Goal: Information Seeking & Learning: Learn about a topic

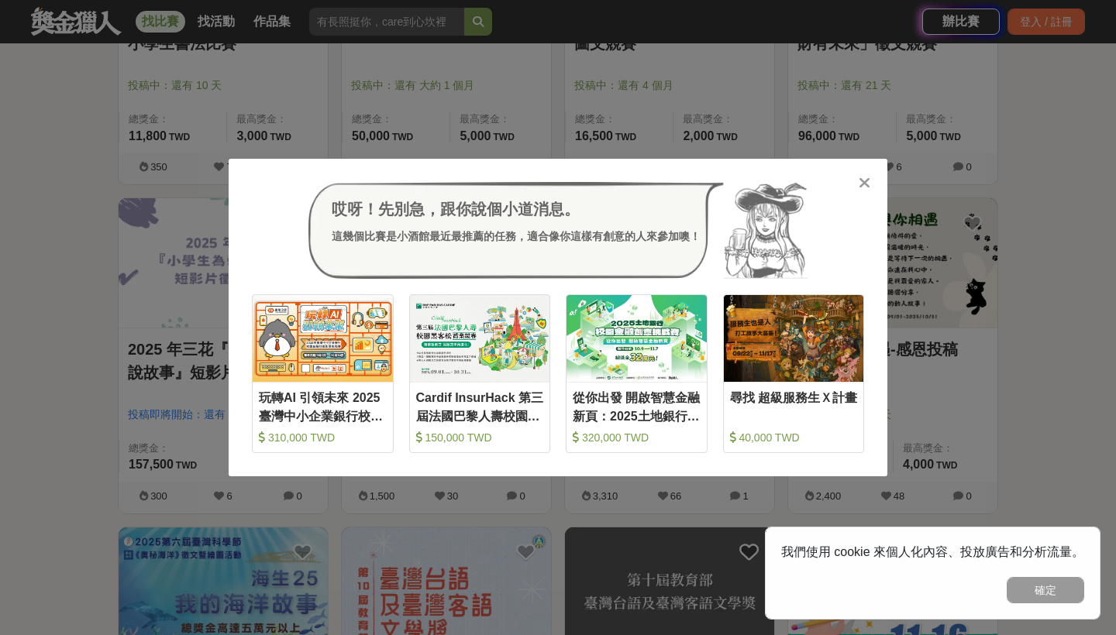
click at [865, 190] on icon at bounding box center [864, 182] width 12 height 15
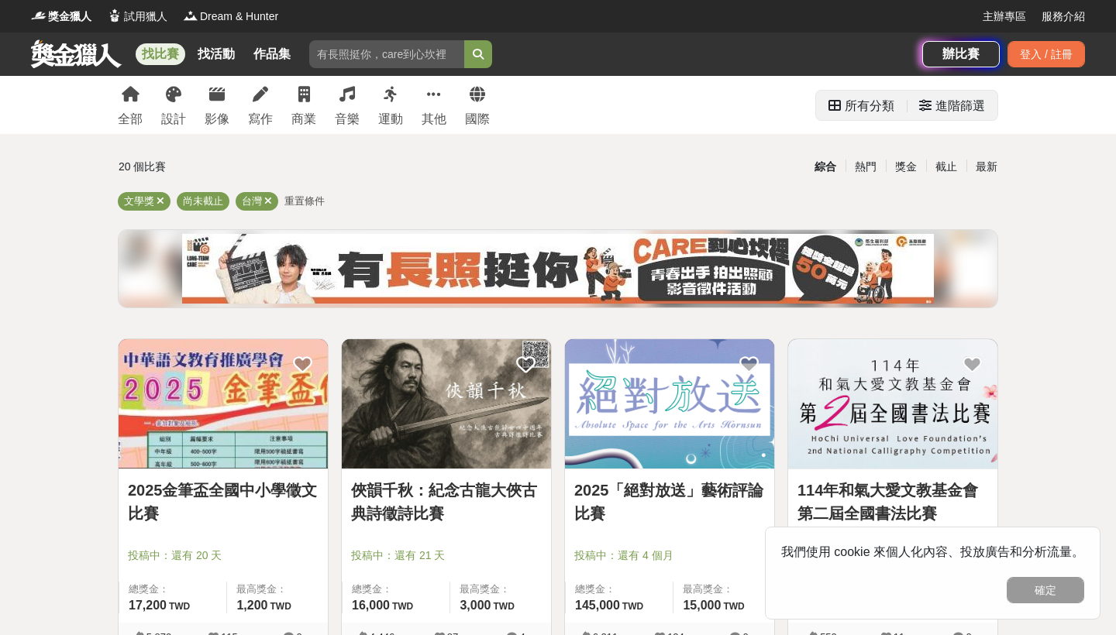
click at [945, 105] on div "進階篩選" at bounding box center [960, 106] width 50 height 31
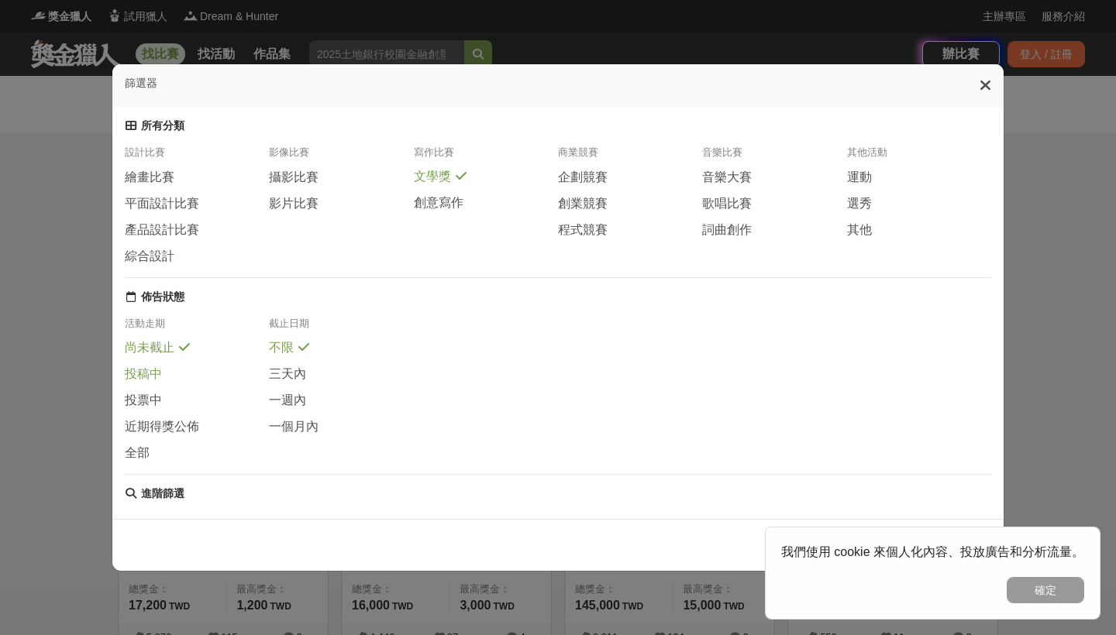
click at [153, 379] on span "投稿中" at bounding box center [143, 374] width 37 height 16
click at [290, 371] on span "三天內" at bounding box center [287, 374] width 37 height 16
click at [149, 501] on div "進階篩選" at bounding box center [162, 494] width 43 height 14
click at [1011, 580] on button "確定" at bounding box center [1044, 590] width 77 height 26
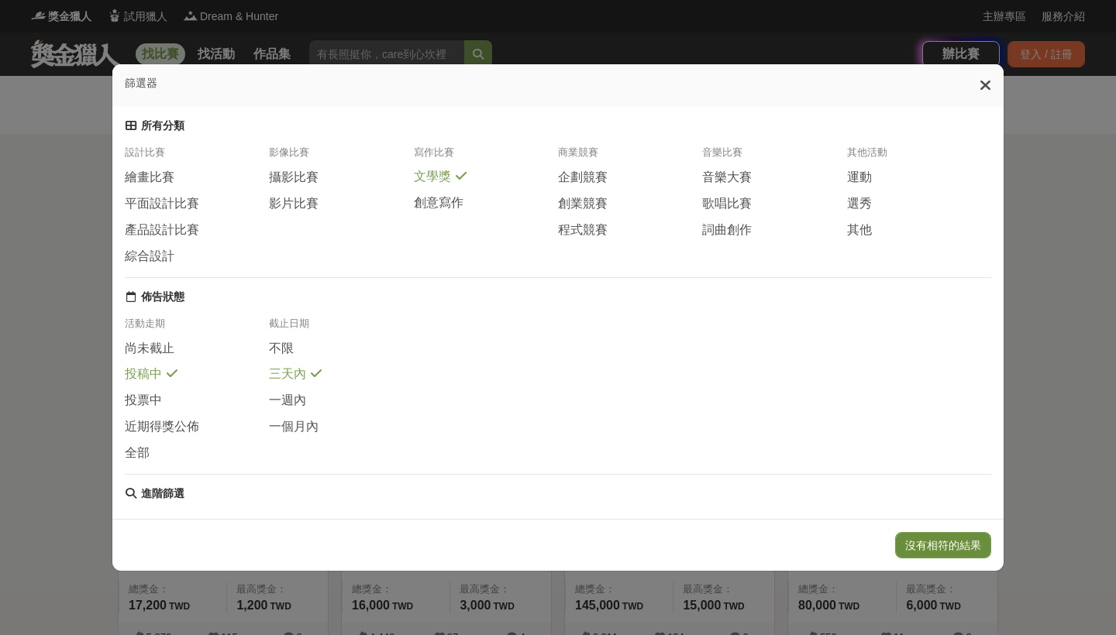
click at [968, 555] on button "沒有相符的結果" at bounding box center [943, 545] width 96 height 26
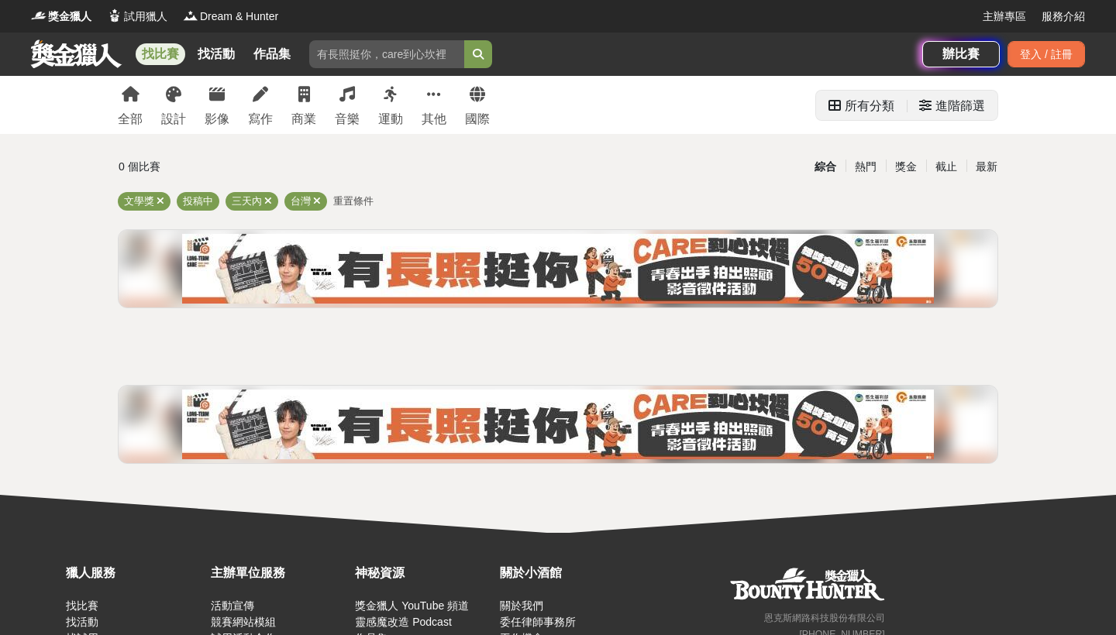
click at [944, 101] on div "進階篩選" at bounding box center [960, 106] width 50 height 31
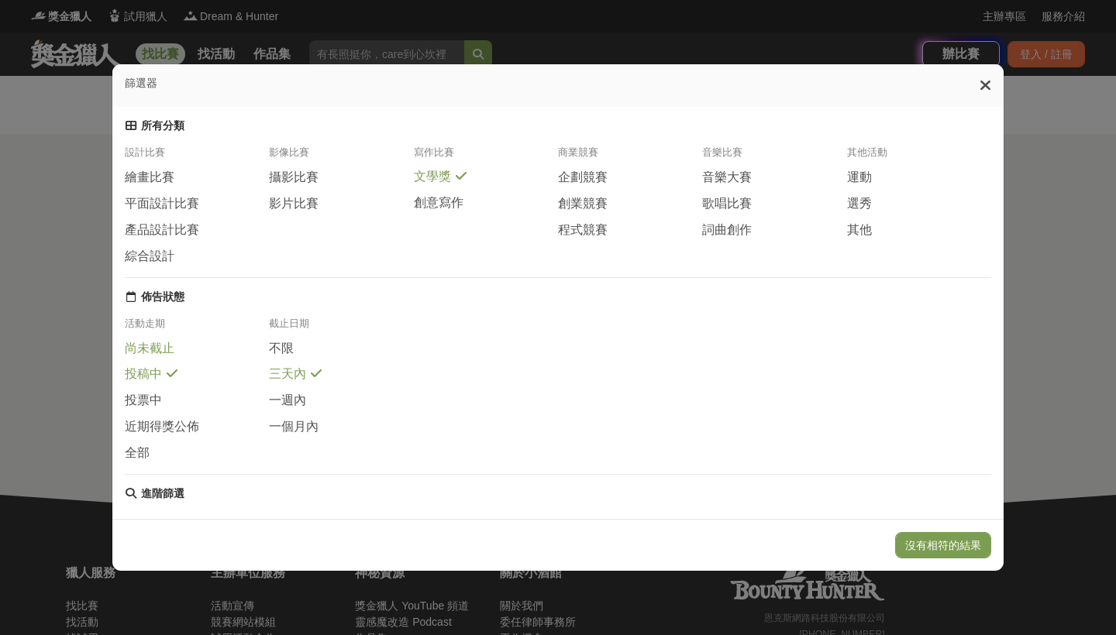
click at [163, 356] on span "尚未截止" at bounding box center [150, 349] width 50 height 16
click at [304, 398] on span "一週內" at bounding box center [287, 401] width 37 height 16
click at [449, 180] on div "文學獎" at bounding box center [486, 177] width 144 height 16
click at [449, 180] on div "文學獎" at bounding box center [486, 177] width 144 height 17
click at [449, 180] on div "文學獎" at bounding box center [486, 177] width 144 height 16
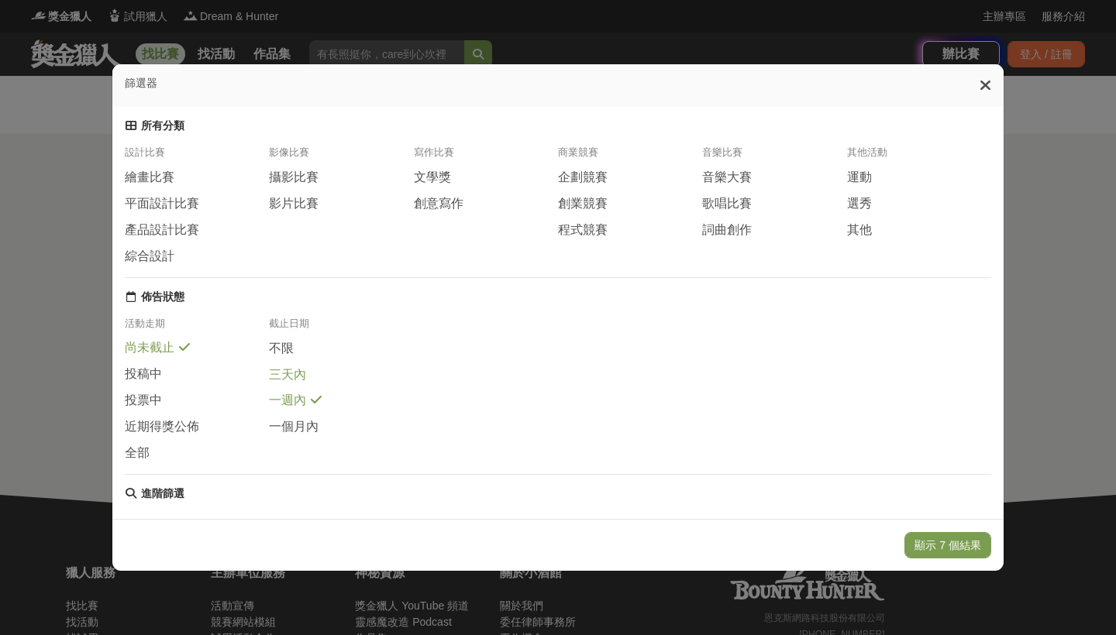
click at [300, 371] on span "三天內" at bounding box center [287, 375] width 37 height 16
click at [937, 541] on button "顯示 4 個結果" at bounding box center [947, 545] width 87 height 26
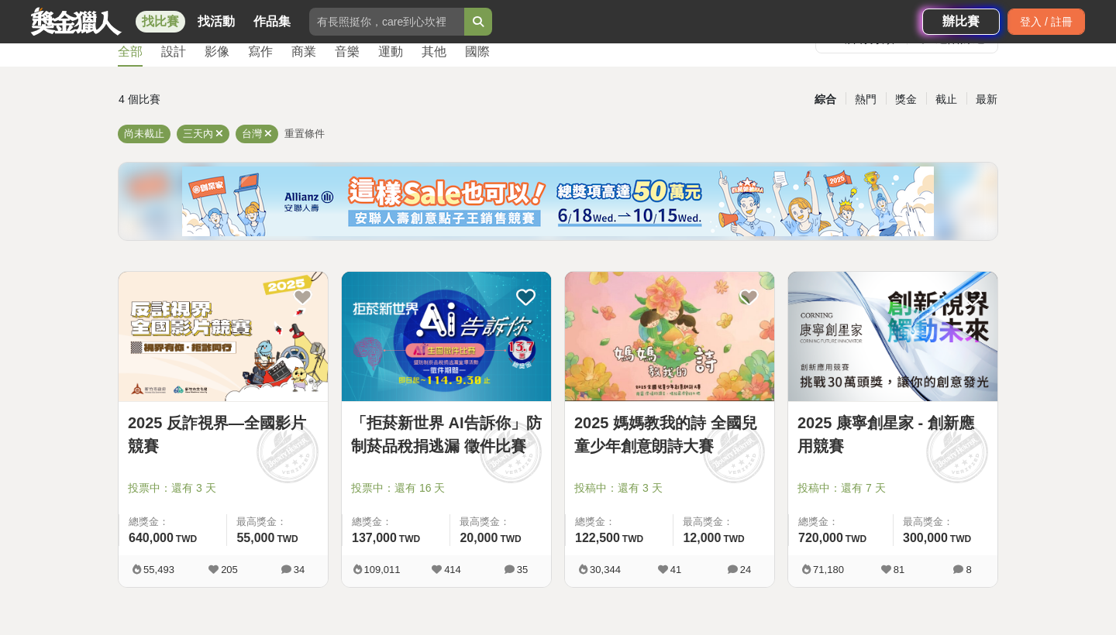
scroll to position [79, 0]
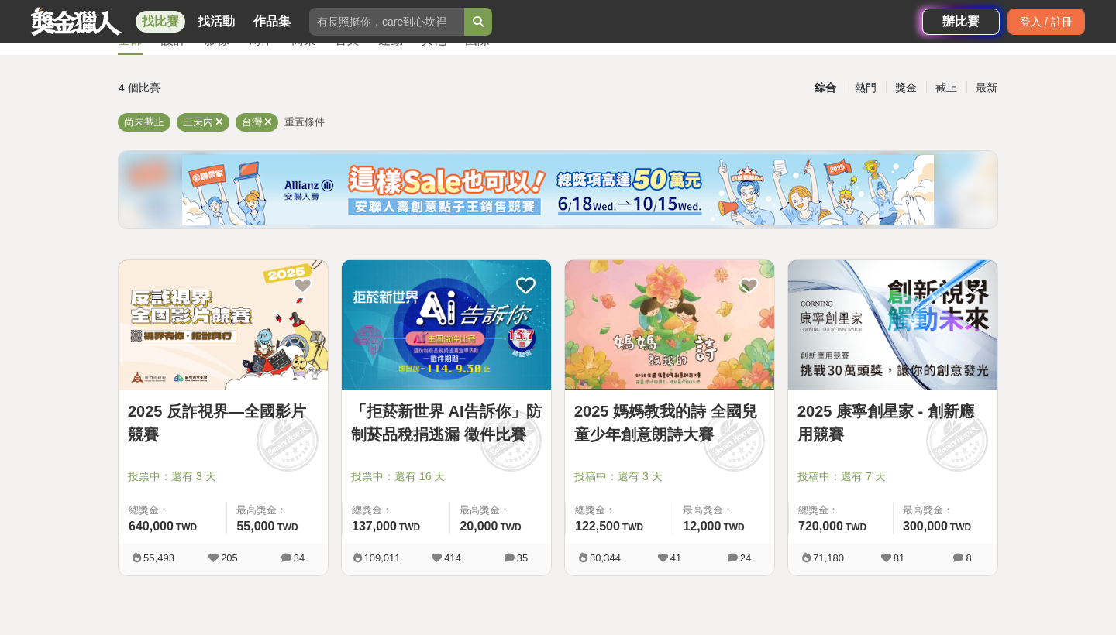
click at [703, 433] on link "2025 媽媽教我的詩 全國兒童少年創意朗詩大賽" at bounding box center [669, 423] width 191 height 46
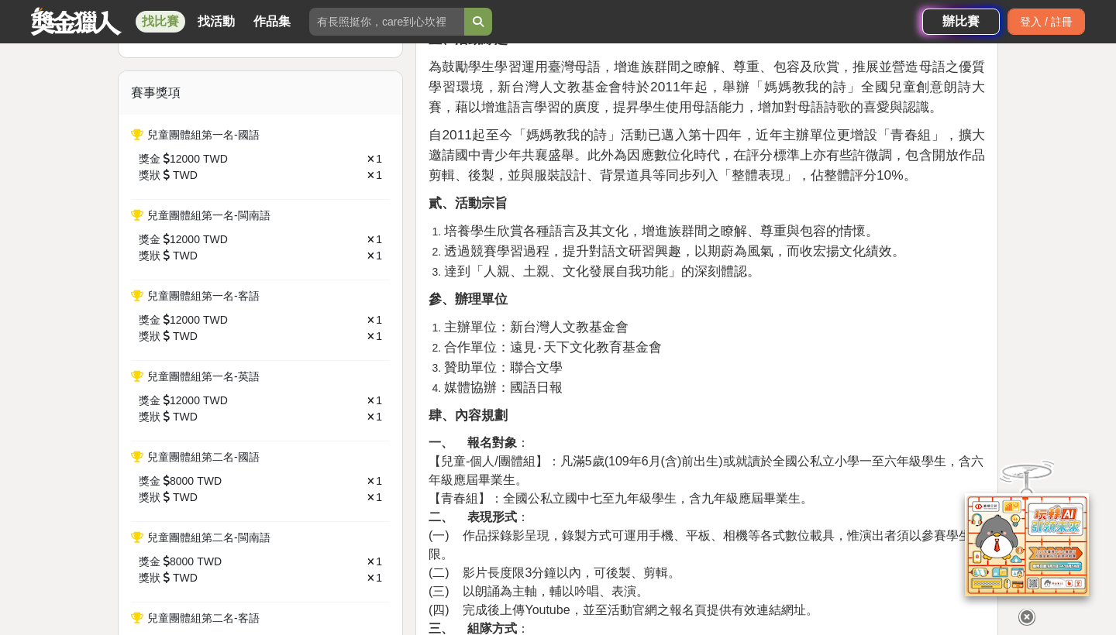
scroll to position [512, 0]
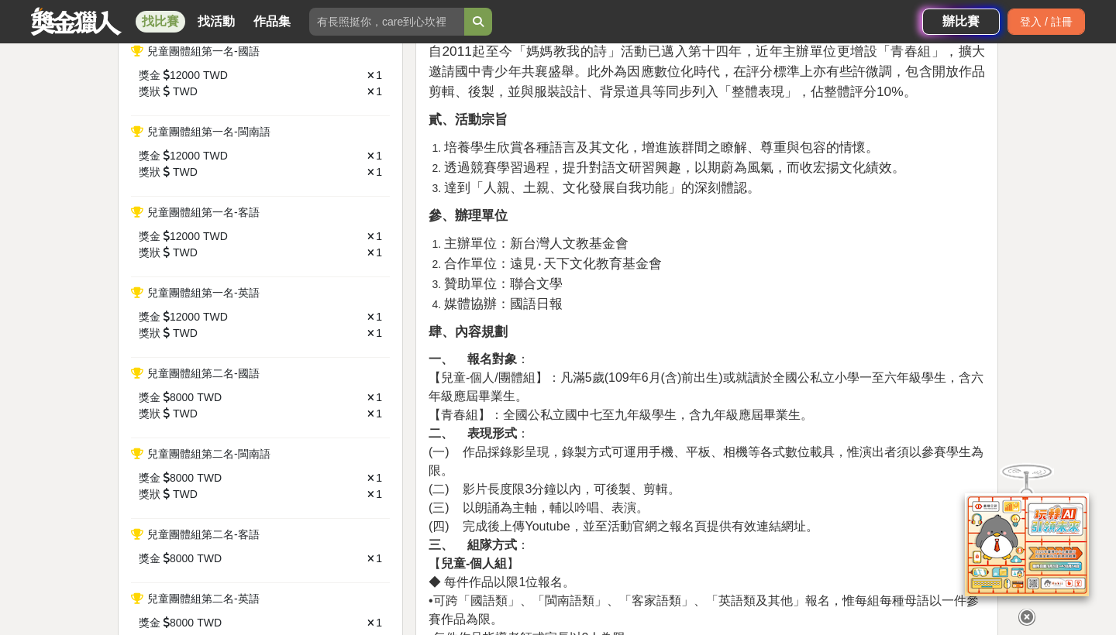
scroll to position [595, 0]
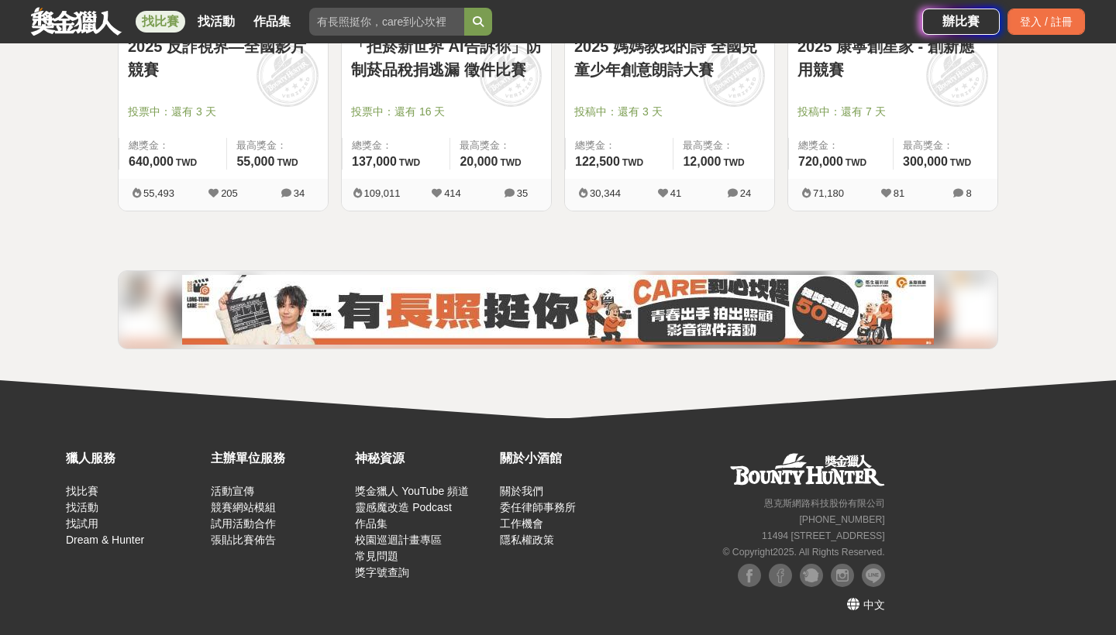
scroll to position [79, 0]
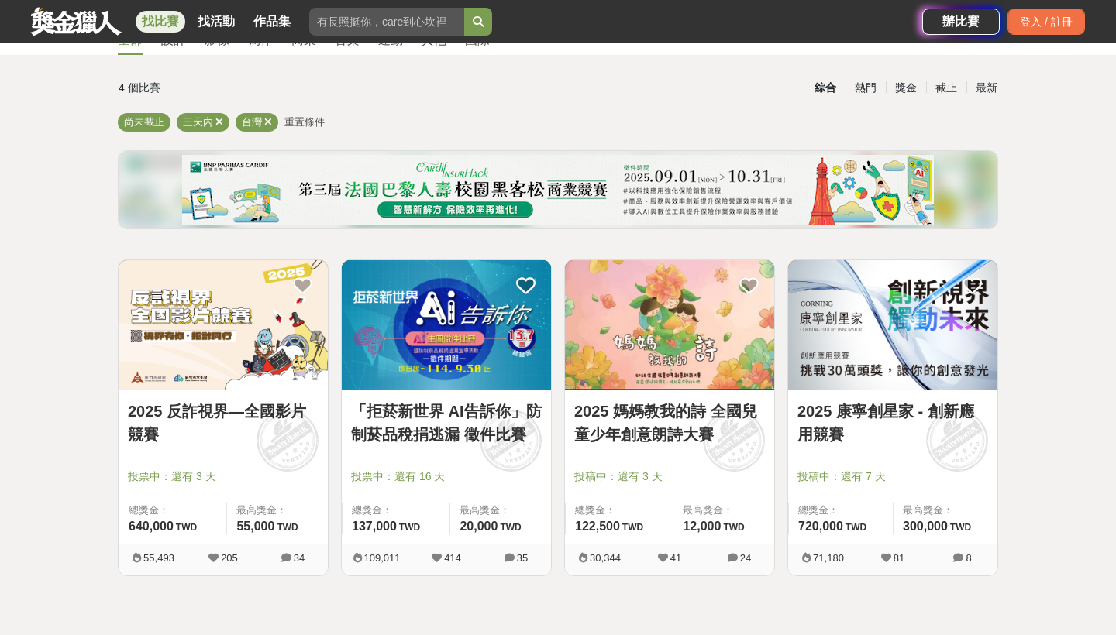
click at [219, 414] on link "2025 反詐視界—全國影片競賽" at bounding box center [223, 423] width 191 height 46
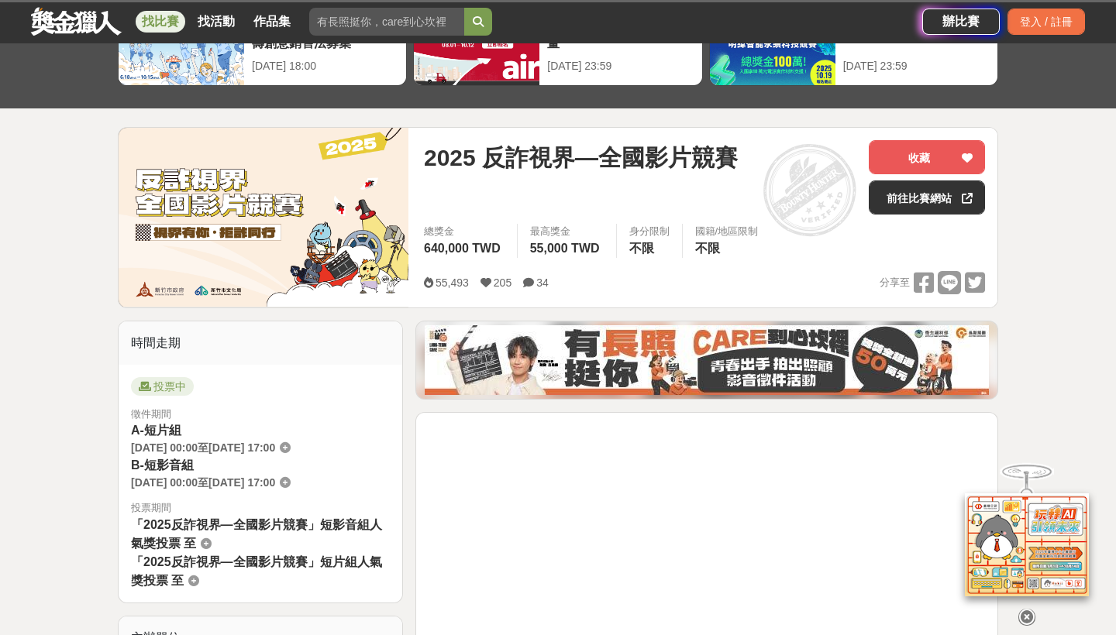
scroll to position [436, 0]
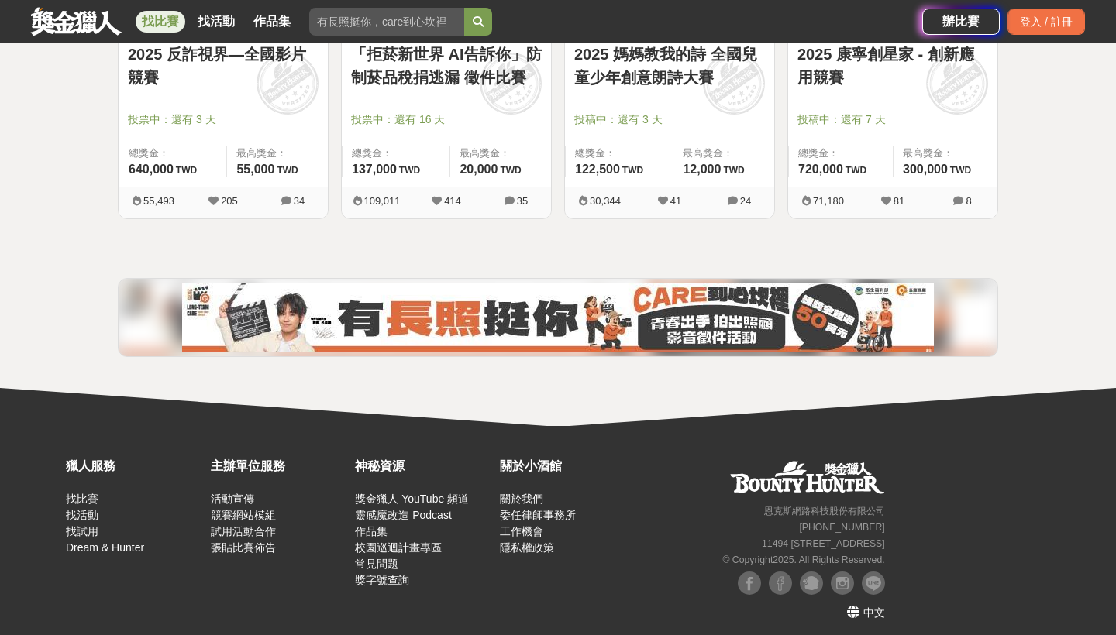
scroll to position [79, 0]
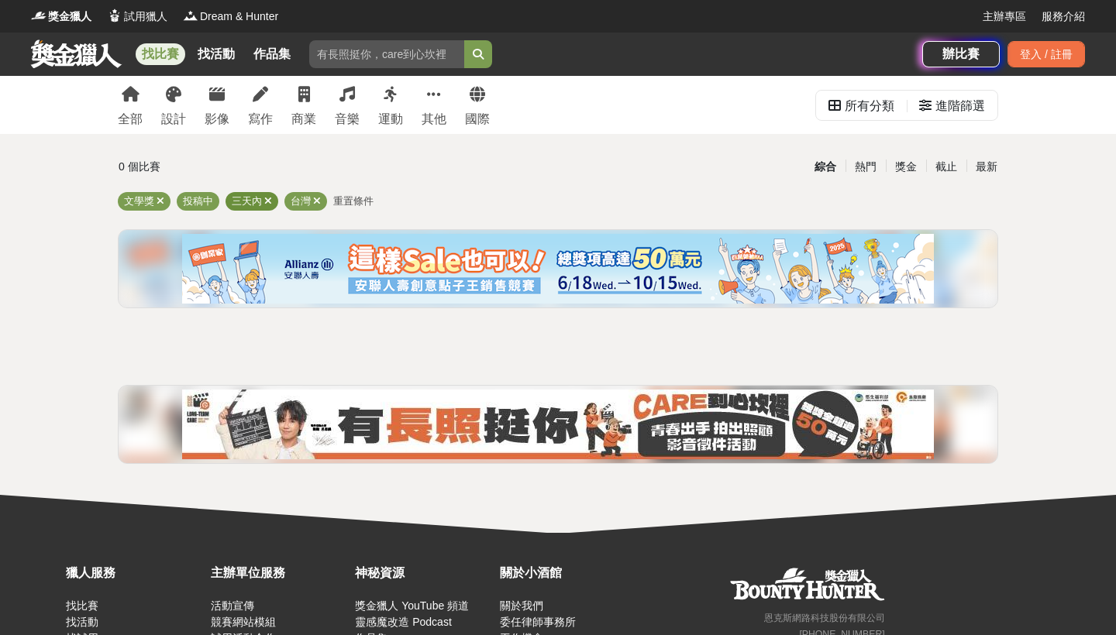
click at [270, 200] on icon at bounding box center [268, 201] width 8 height 10
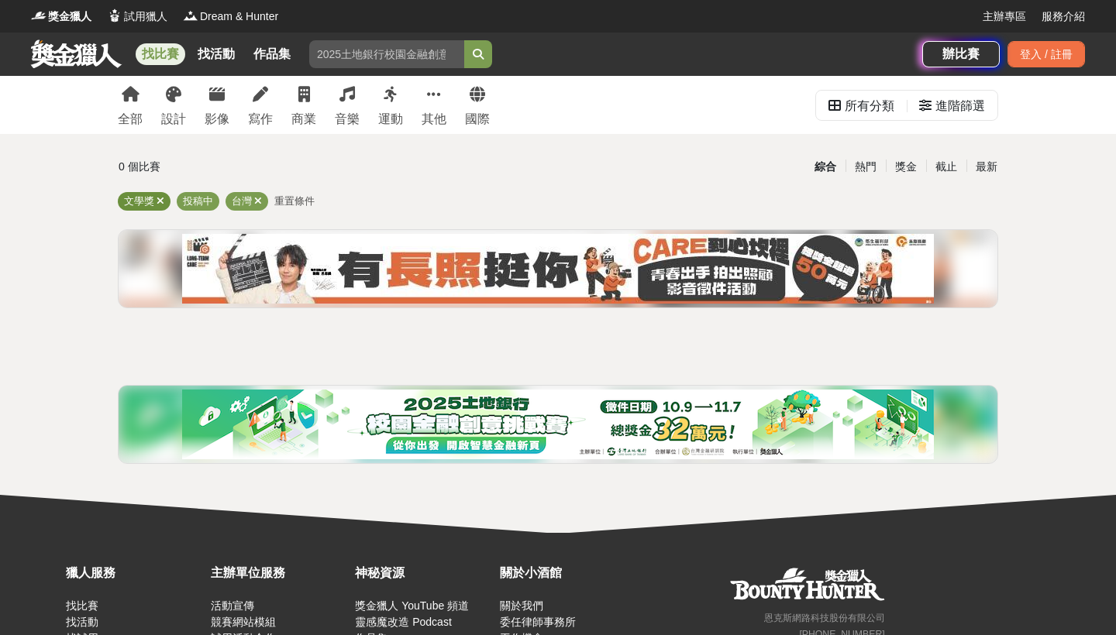
click at [163, 204] on icon at bounding box center [160, 201] width 8 height 10
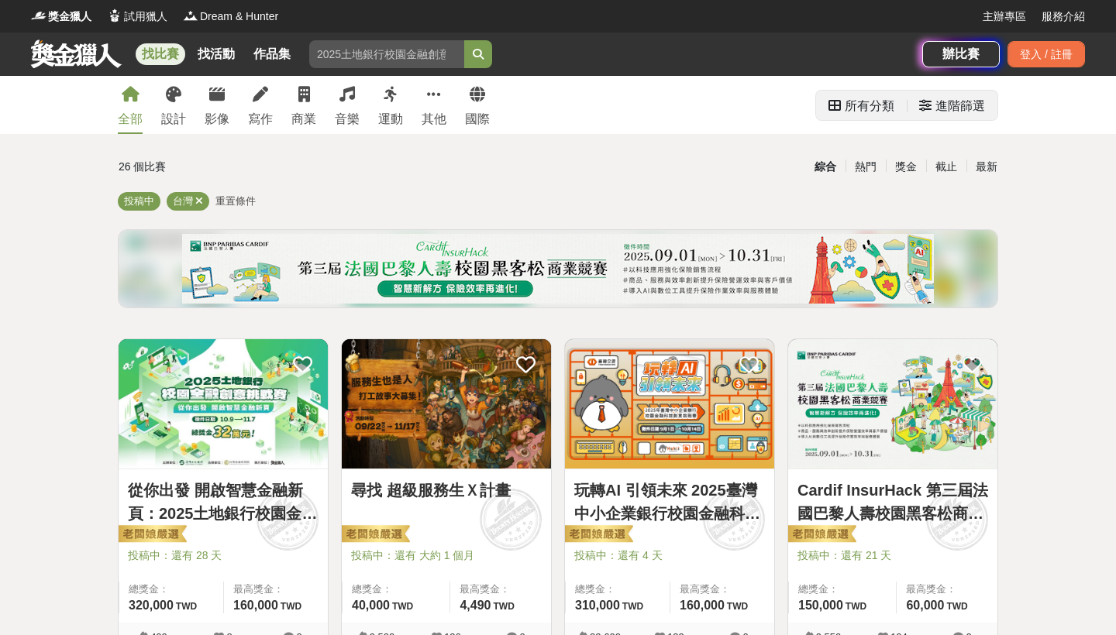
click at [859, 103] on div "所有分類" at bounding box center [869, 106] width 50 height 31
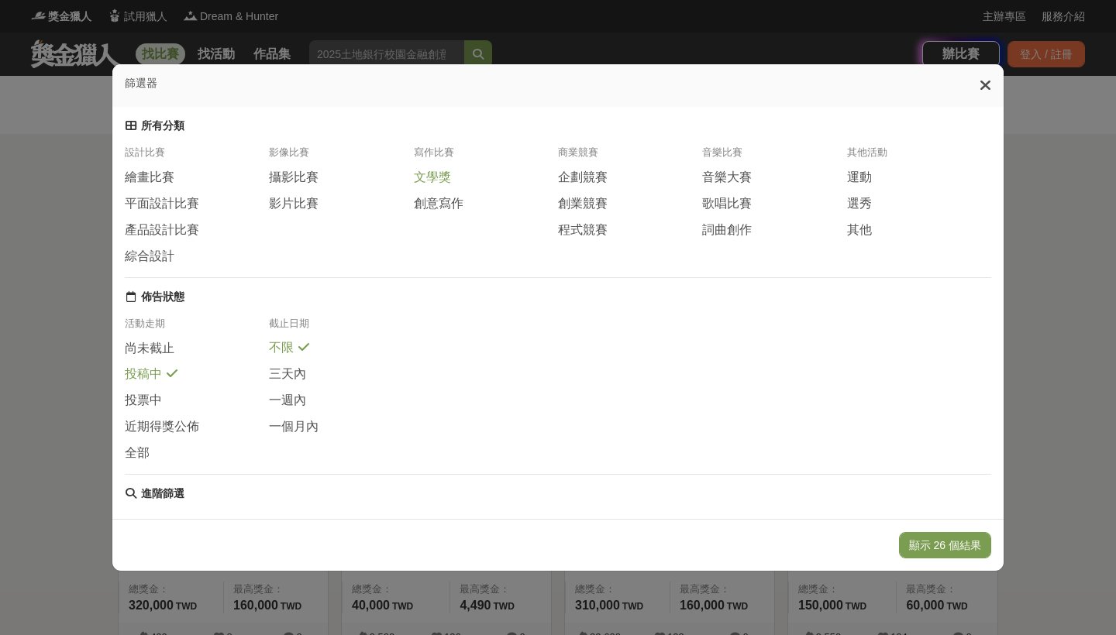
click at [437, 174] on span "文學獎" at bounding box center [432, 178] width 37 height 16
click at [173, 356] on span "尚未截止" at bounding box center [150, 349] width 50 height 16
click at [965, 541] on button "顯示 20 個結果" at bounding box center [945, 545] width 92 height 26
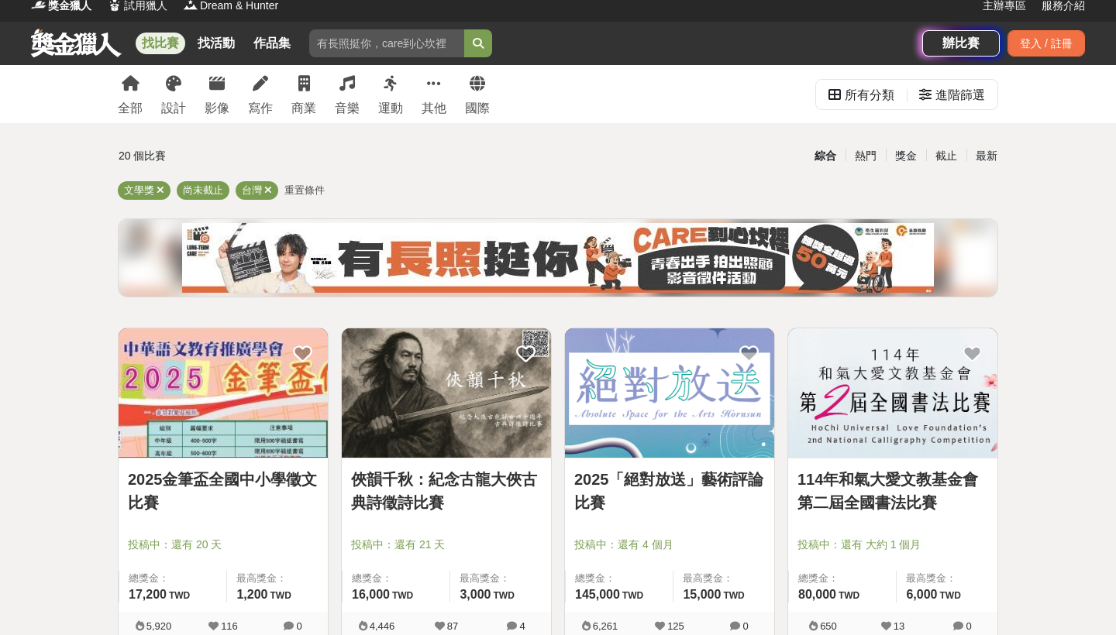
scroll to position [12, 0]
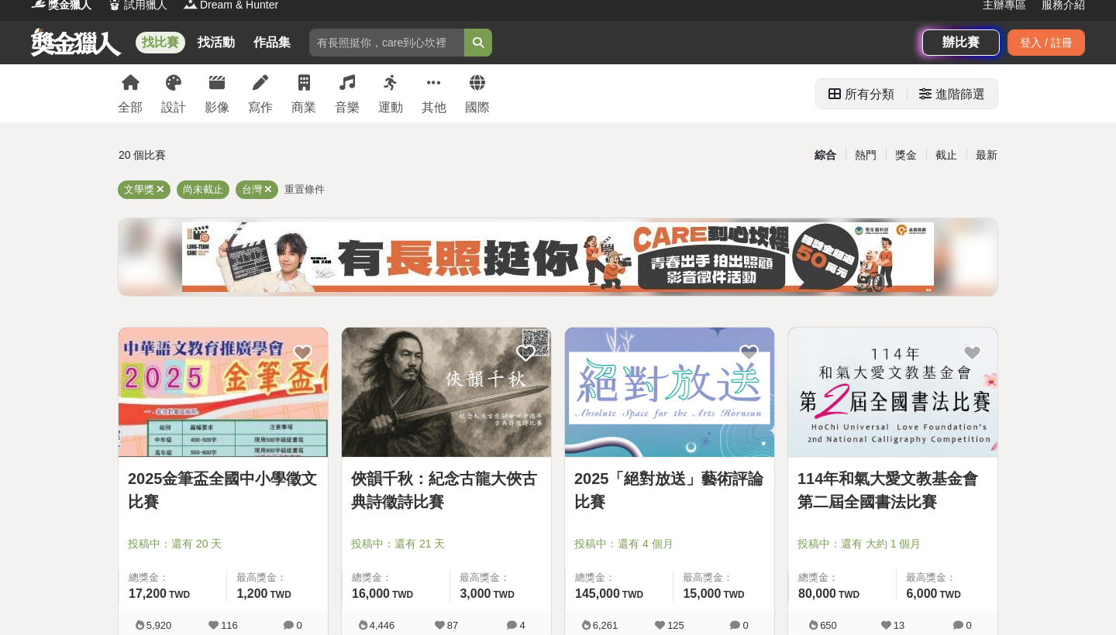
click at [887, 98] on div "所有分類" at bounding box center [869, 94] width 50 height 31
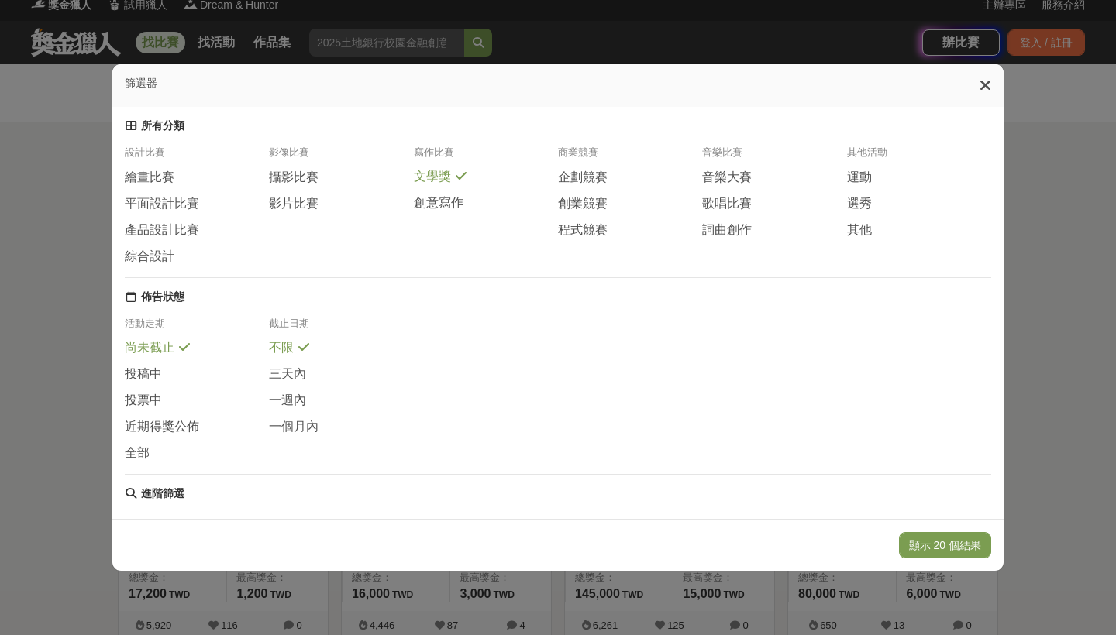
click at [985, 85] on icon at bounding box center [985, 84] width 12 height 15
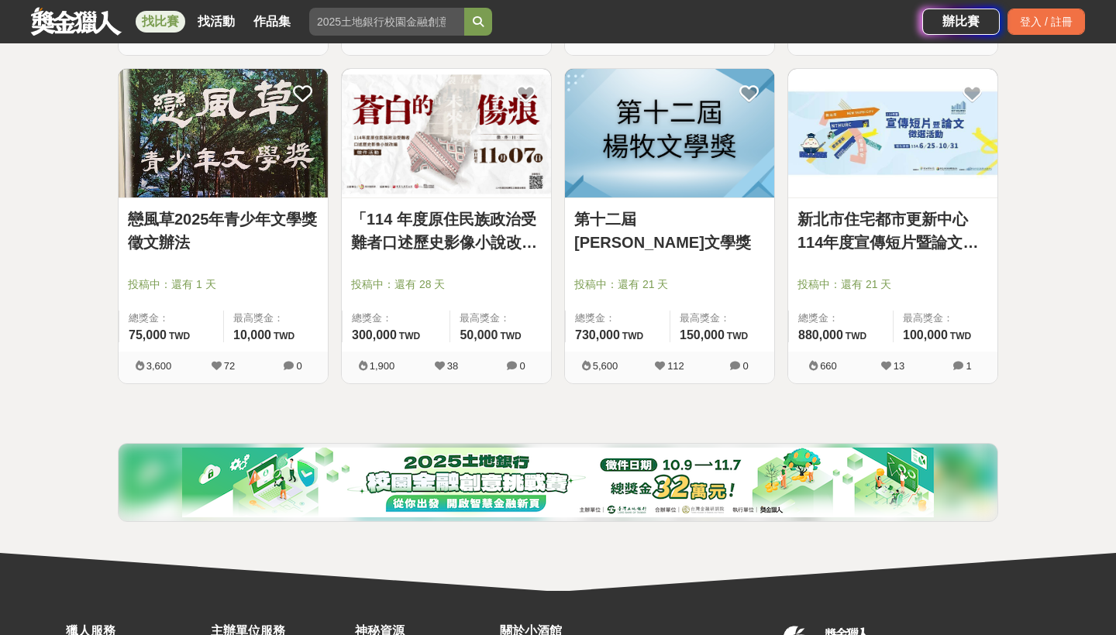
scroll to position [1584, 0]
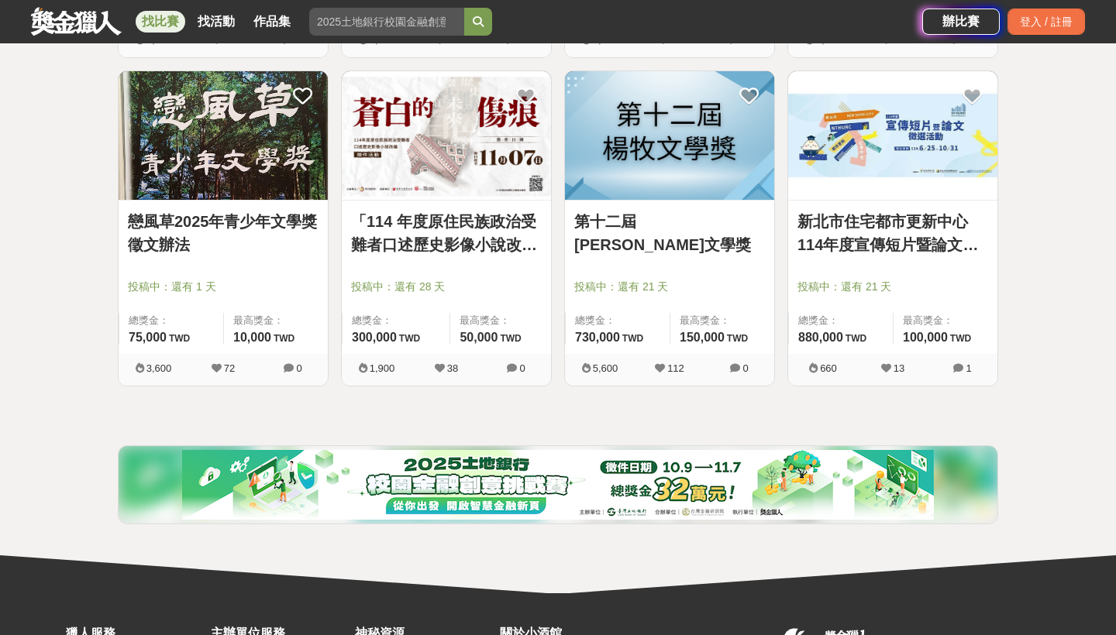
click at [672, 176] on img at bounding box center [669, 135] width 209 height 129
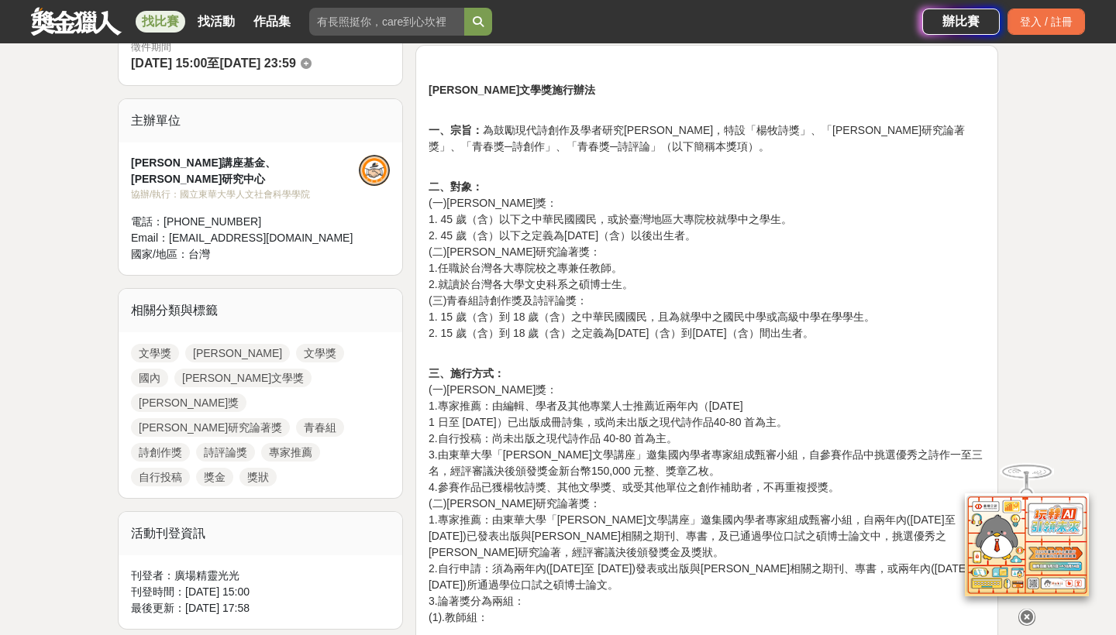
scroll to position [485, 0]
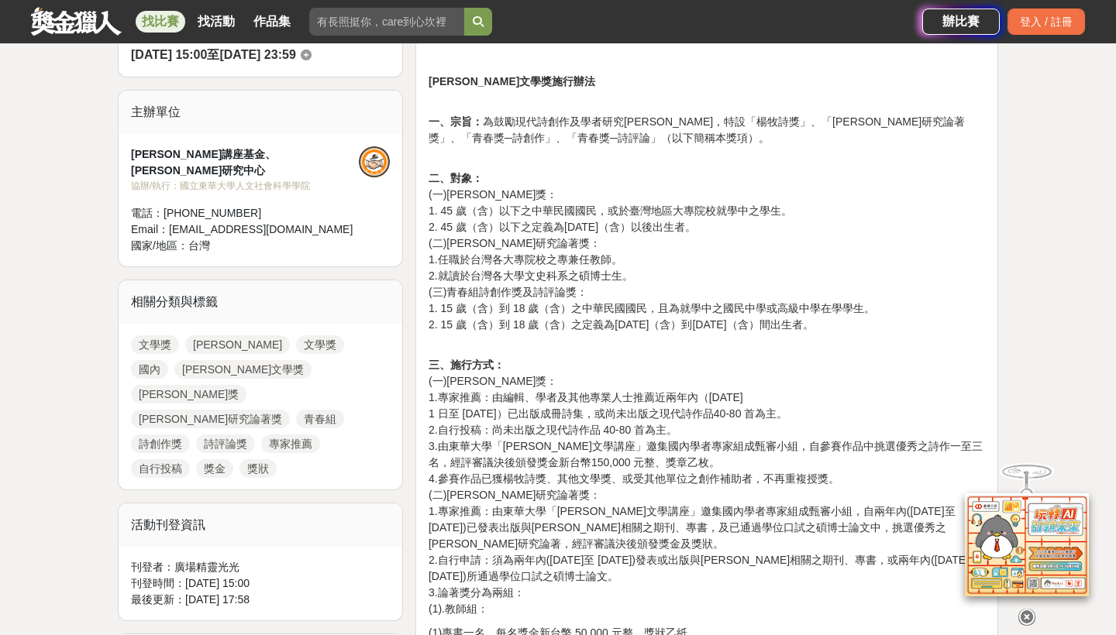
drag, startPoint x: 504, startPoint y: 401, endPoint x: 839, endPoint y: 410, distance: 334.8
click at [839, 410] on p "三、施行方式： (一)[PERSON_NAME]獎： 1.專家推薦：由編輯、學者及其他專業人士推薦近兩年內（[DATE]至 [DATE]）已出版成冊詩集，或尚…" at bounding box center [706, 487] width 556 height 260
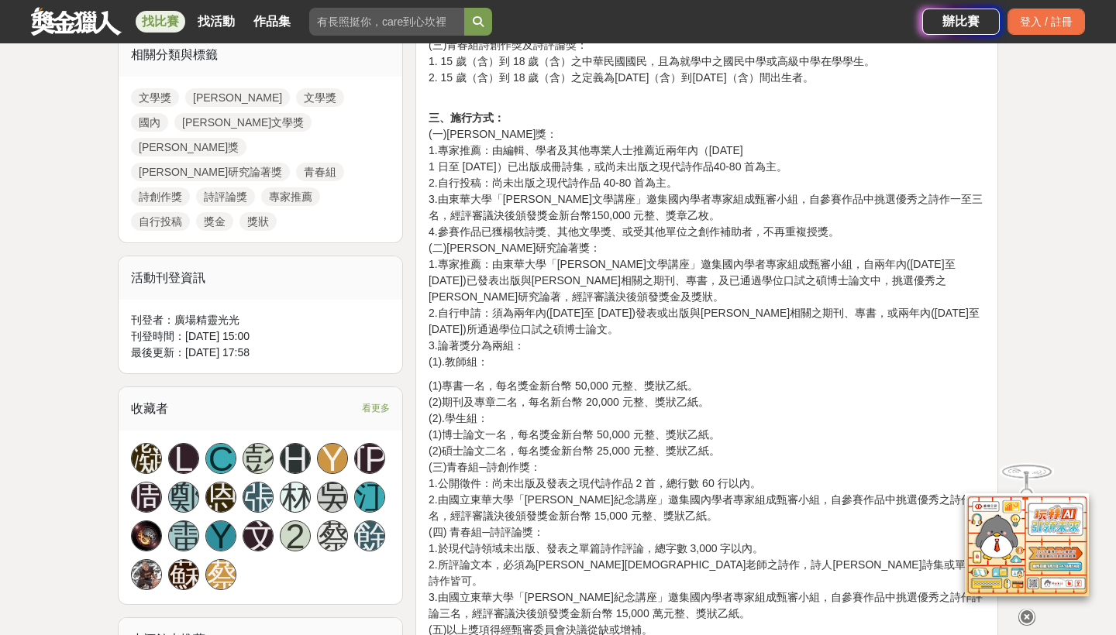
scroll to position [742, 0]
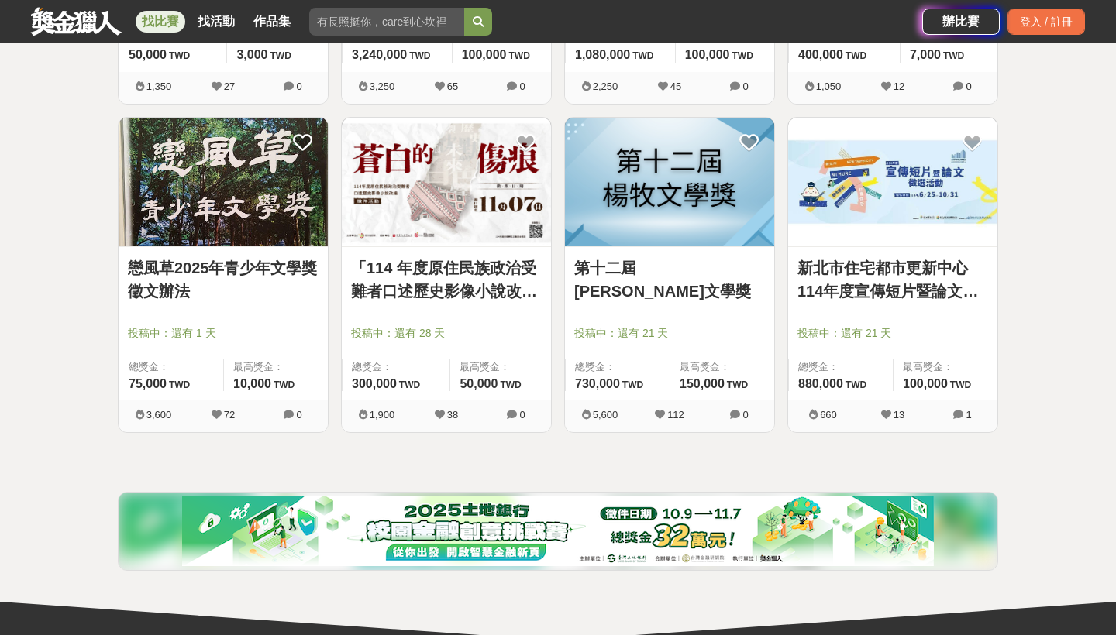
scroll to position [1537, 0]
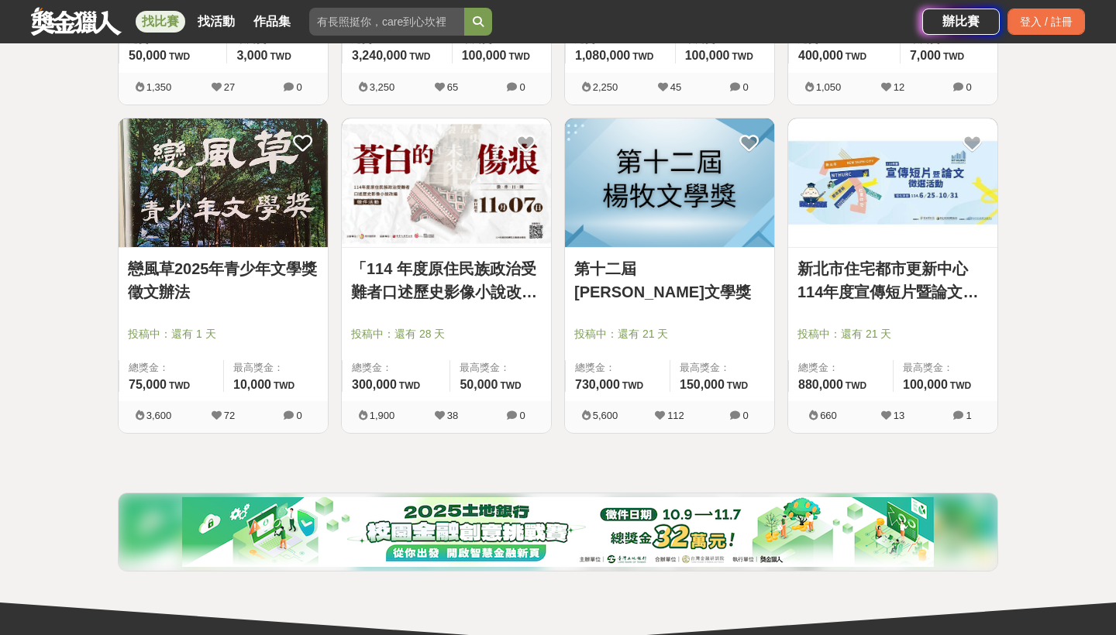
click at [250, 269] on link "戀風草2025年青少年文學獎徵文辦法" at bounding box center [223, 280] width 191 height 46
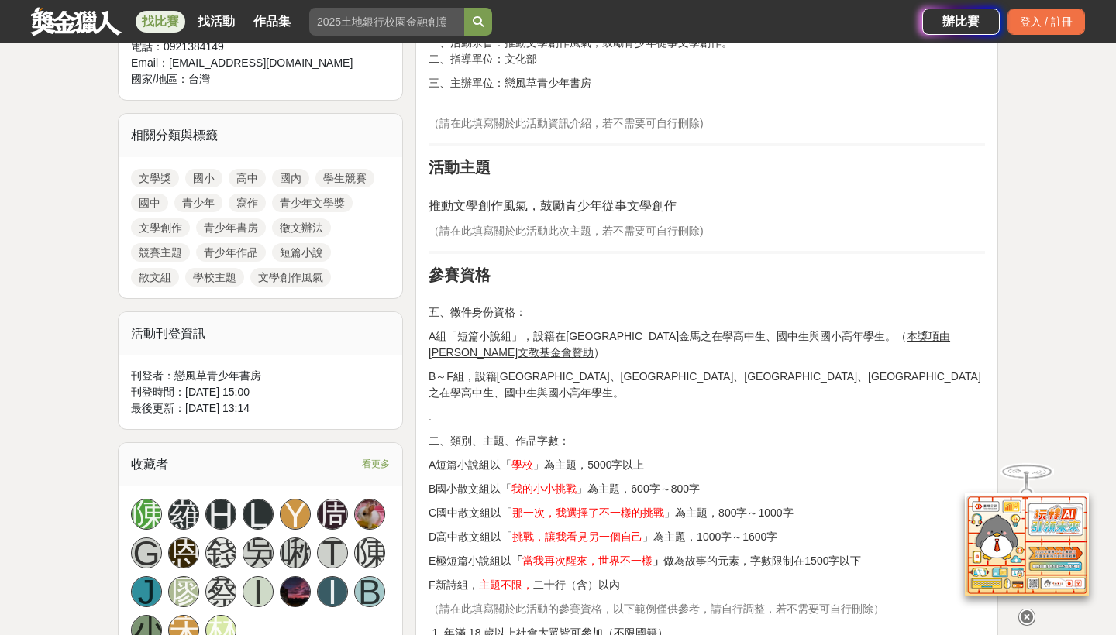
scroll to position [645, 0]
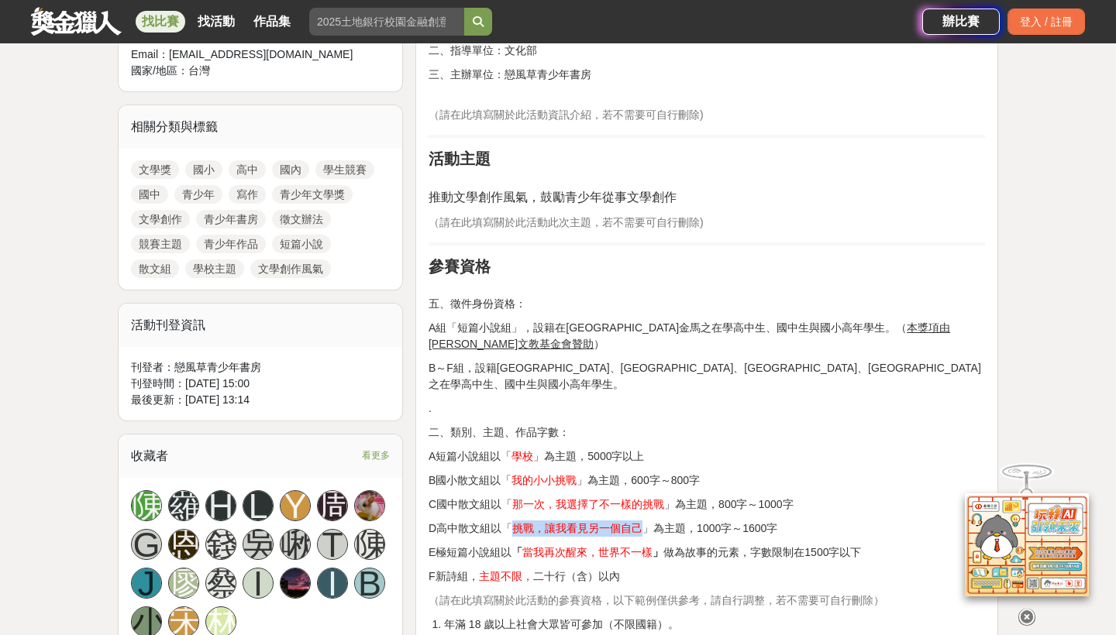
drag, startPoint x: 511, startPoint y: 497, endPoint x: 642, endPoint y: 494, distance: 130.9
click at [642, 521] on p "D高中散文組以「 挑戰，讓我看見另一個自己 」為主題，1000字～1600字" at bounding box center [706, 529] width 556 height 16
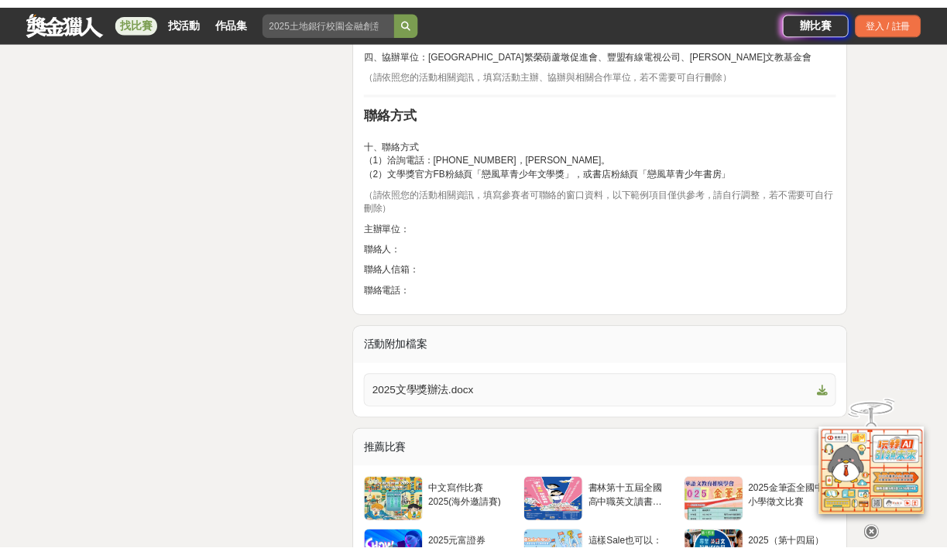
scroll to position [4000, 0]
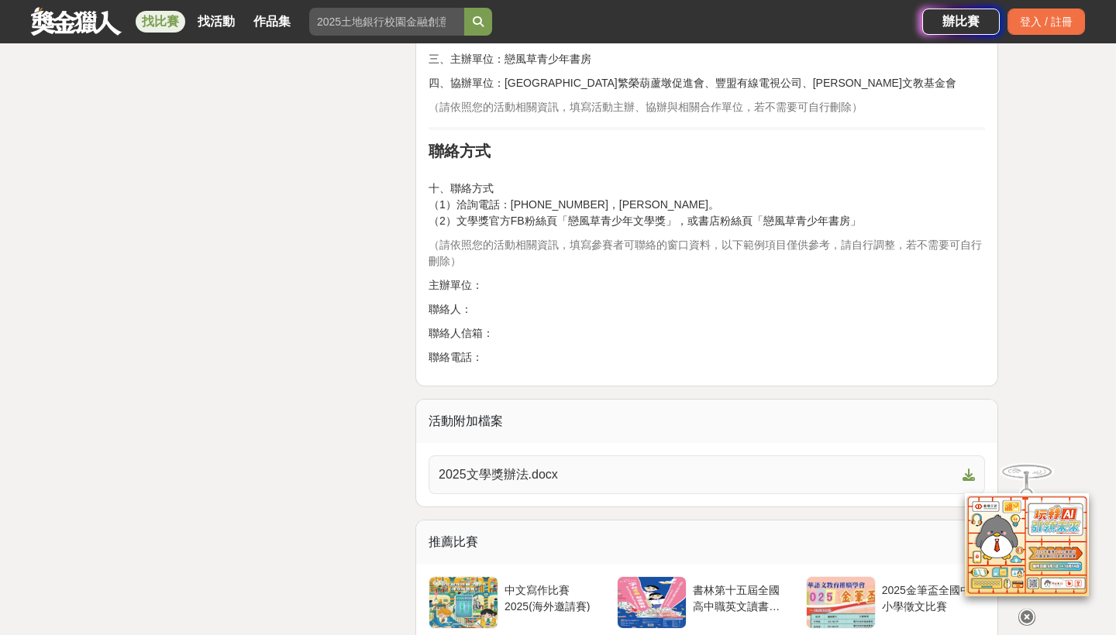
click at [526, 466] on span "2025文學獎辦法.docx" at bounding box center [697, 475] width 518 height 19
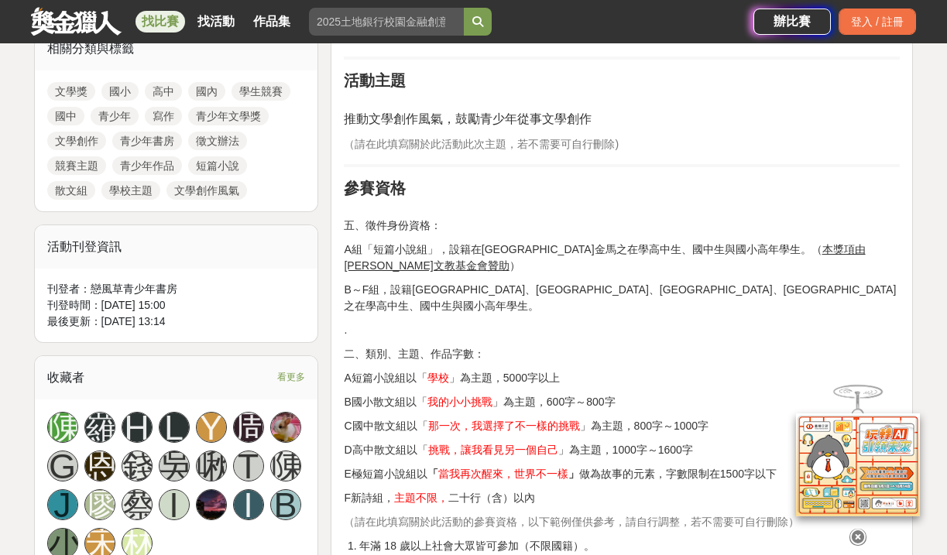
scroll to position [741, 0]
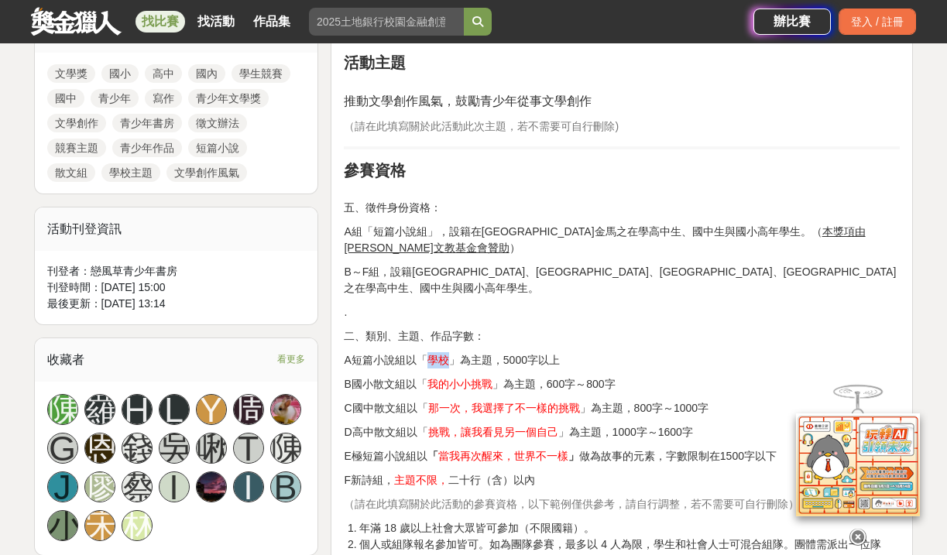
drag, startPoint x: 431, startPoint y: 326, endPoint x: 453, endPoint y: 328, distance: 22.5
click at [453, 352] on p "A短篇小說組以「 學校 」為主題，5000字以上" at bounding box center [622, 360] width 556 height 16
click at [467, 352] on p "A短篇小說組以「 學校 」為主題，5000字以上" at bounding box center [622, 360] width 556 height 16
